Goal: Transaction & Acquisition: Purchase product/service

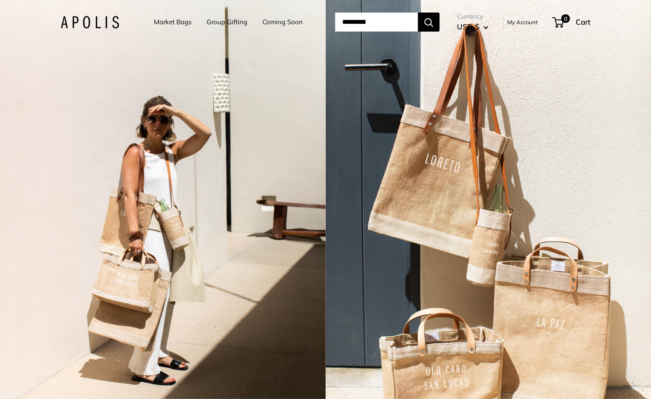
click at [157, 21] on link "Market Bags" at bounding box center [173, 22] width 38 height 12
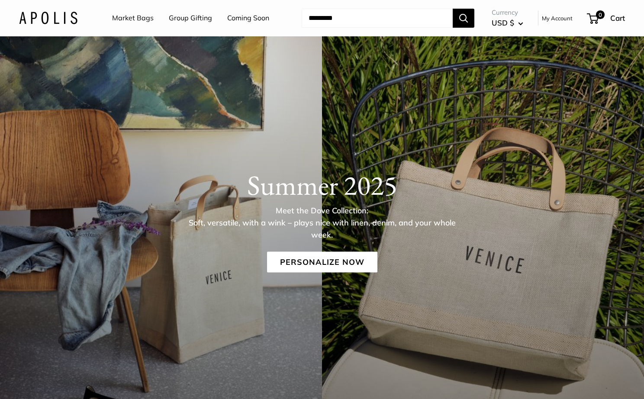
click at [133, 18] on link "Market Bags" at bounding box center [133, 18] width 42 height 13
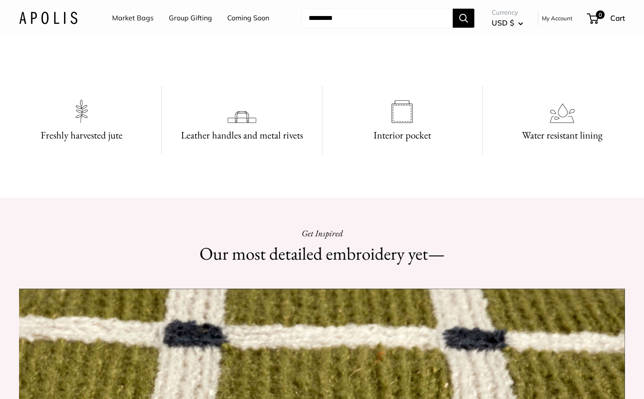
scroll to position [693, 0]
